Goal: Transaction & Acquisition: Purchase product/service

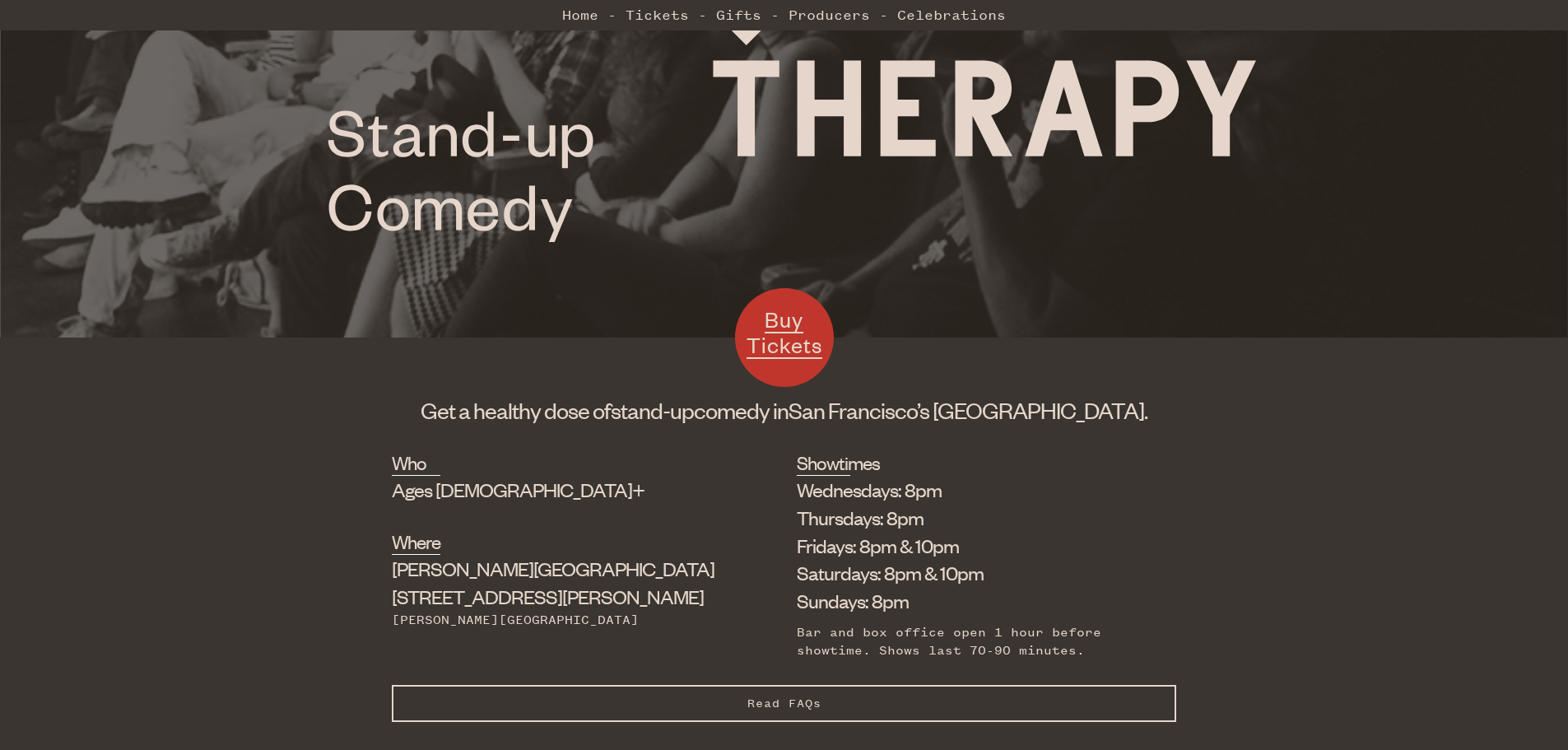
scroll to position [411, 0]
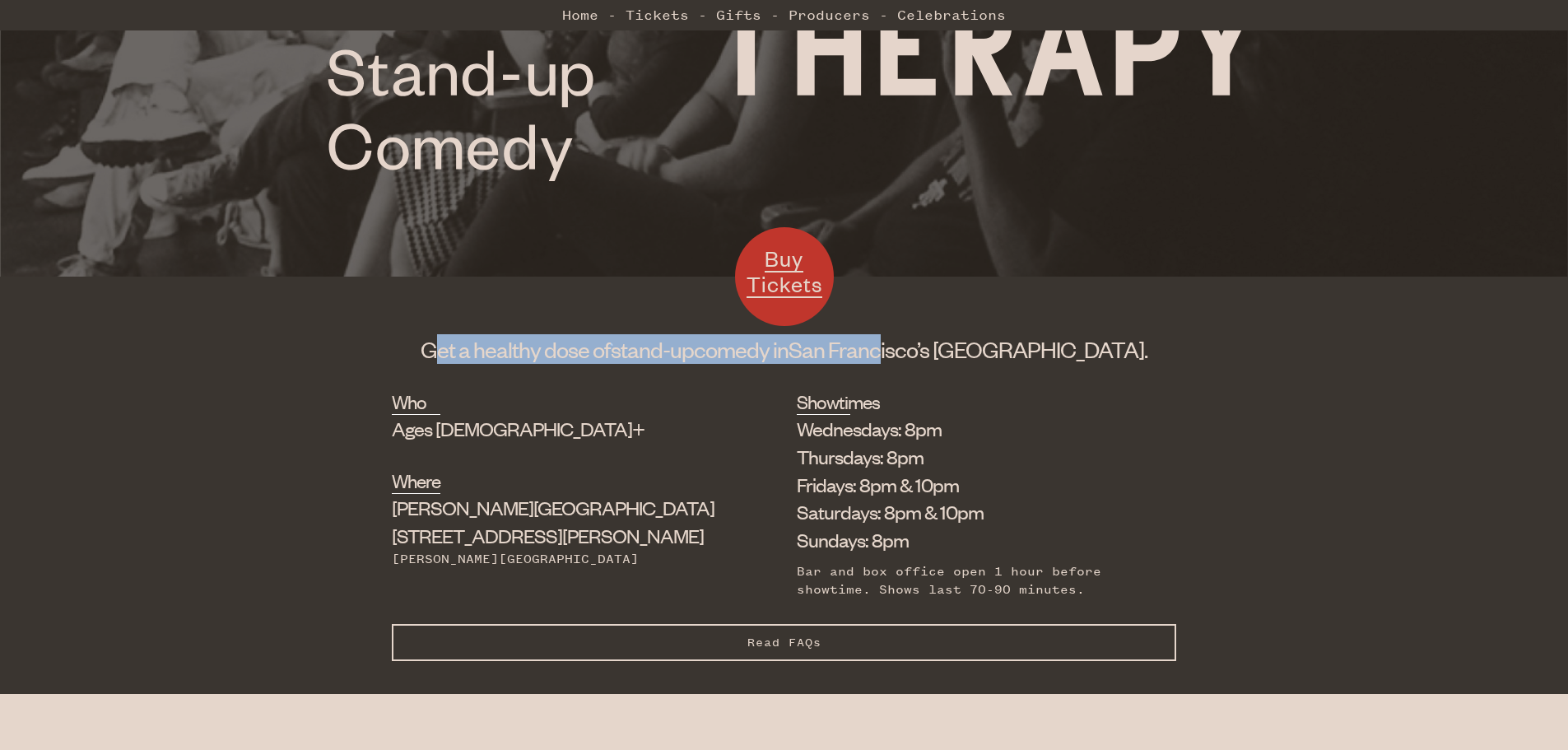
drag, startPoint x: 477, startPoint y: 352, endPoint x: 929, endPoint y: 358, distance: 452.0
click at [929, 358] on h1 "Get a healthy dose of stand-up comedy in [GEOGRAPHIC_DATA]’s [GEOGRAPHIC_DATA]." at bounding box center [784, 349] width 785 height 30
click at [921, 357] on span "San Francisco’s" at bounding box center [859, 349] width 140 height 28
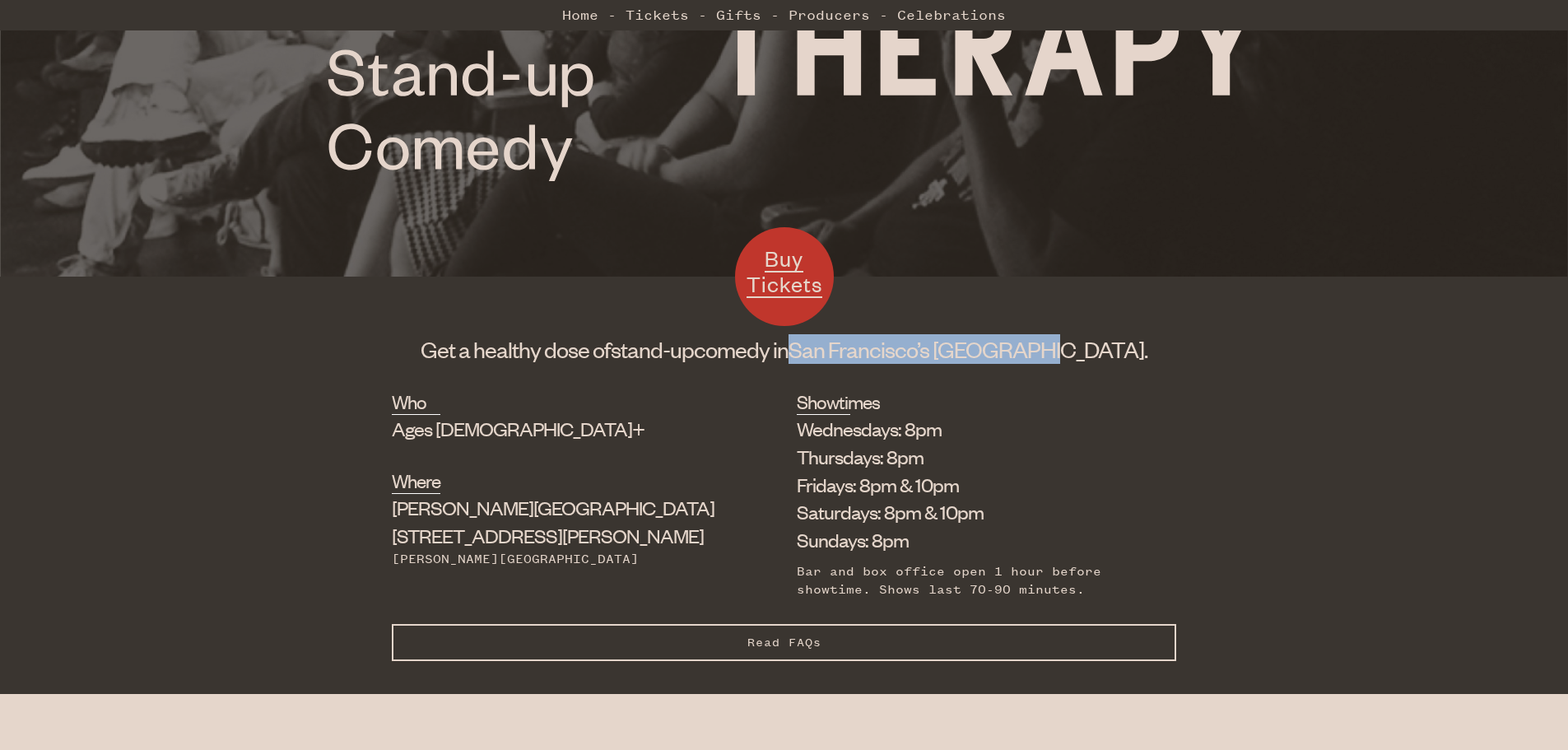
drag, startPoint x: 858, startPoint y: 348, endPoint x: 1082, endPoint y: 336, distance: 224.3
click at [1082, 336] on h1 "Get a healthy dose of stand-up comedy in [GEOGRAPHIC_DATA]’s [GEOGRAPHIC_DATA]." at bounding box center [784, 349] width 785 height 30
drag, startPoint x: 1068, startPoint y: 355, endPoint x: 1060, endPoint y: 357, distance: 8.2
click at [1067, 356] on span "[GEOGRAPHIC_DATA]." at bounding box center [1040, 349] width 215 height 28
click at [1028, 359] on span "[GEOGRAPHIC_DATA]." at bounding box center [1040, 349] width 215 height 28
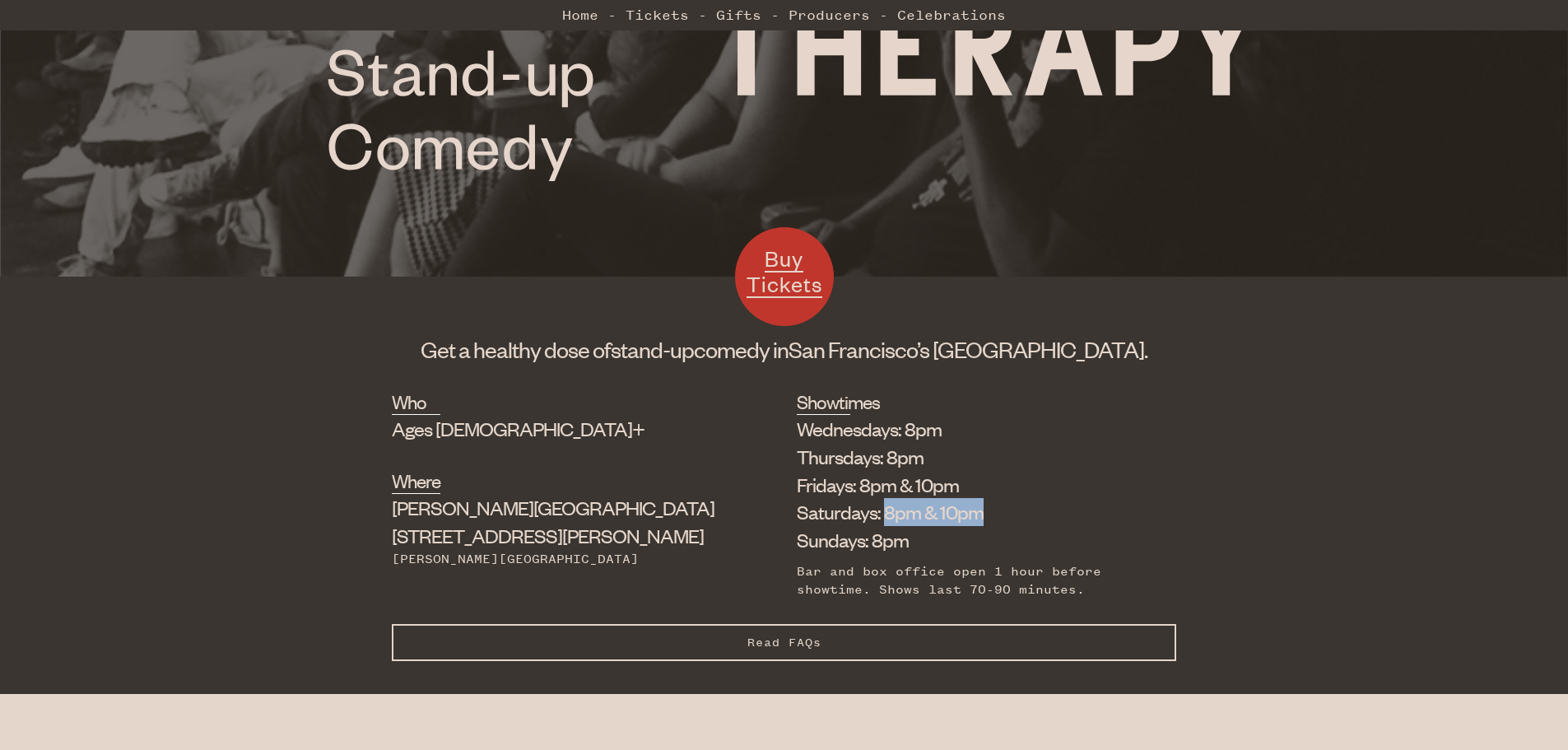
drag, startPoint x: 793, startPoint y: 508, endPoint x: 891, endPoint y: 515, distance: 98.2
click at [891, 515] on li "Saturdays: 8pm & 10pm" at bounding box center [974, 511] width 355 height 28
click at [883, 514] on li "Saturdays: 8pm & 10pm" at bounding box center [974, 511] width 355 height 28
click at [798, 273] on span "Buy Tickets" at bounding box center [784, 271] width 76 height 54
